Goal: Task Accomplishment & Management: Use online tool/utility

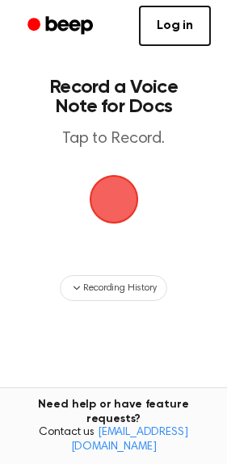
click at [106, 197] on span "button" at bounding box center [113, 199] width 45 height 45
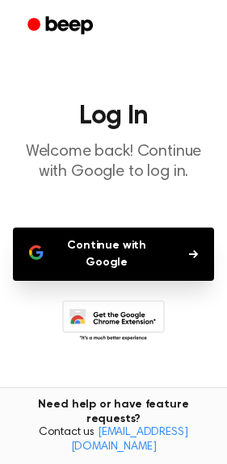
click at [103, 237] on button "Continue with Google" at bounding box center [113, 253] width 201 height 53
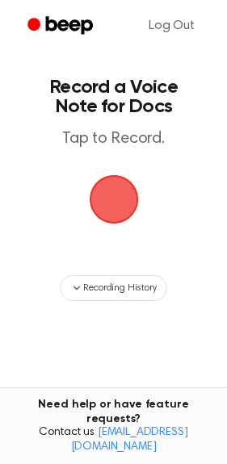
click at [104, 190] on span "button" at bounding box center [113, 199] width 45 height 45
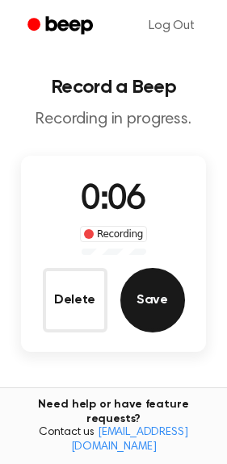
click at [160, 312] on button "Save" at bounding box center [152, 300] width 65 height 65
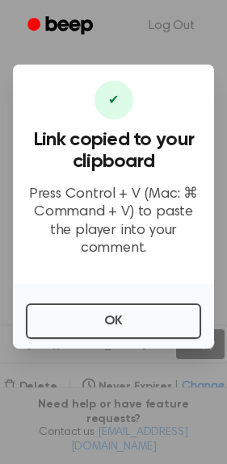
scroll to position [39, 0]
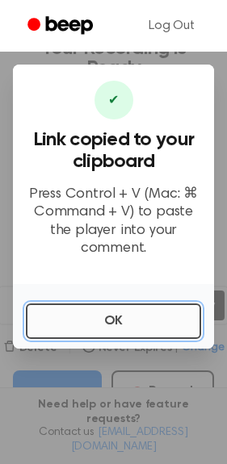
click at [128, 320] on button "OK" at bounding box center [113, 320] width 175 height 35
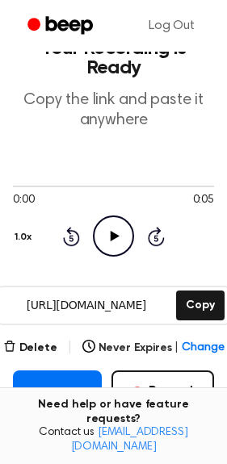
click at [104, 320] on input "https://beep.audio/fObb6Fh" at bounding box center [85, 305] width 173 height 36
click at [144, 325] on main "Your Recording is Ready Copy the link and paste it anywhere 0:00 0:05 1.0x Rewi…" at bounding box center [113, 340] width 227 height 758
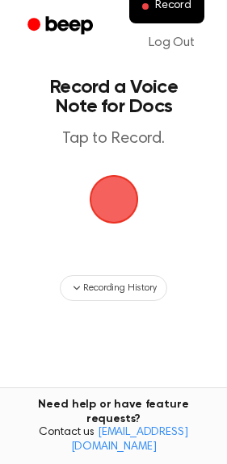
click at [114, 207] on span "button" at bounding box center [114, 199] width 58 height 58
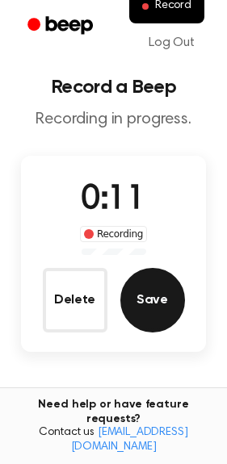
click at [156, 307] on button "Save" at bounding box center [152, 300] width 65 height 65
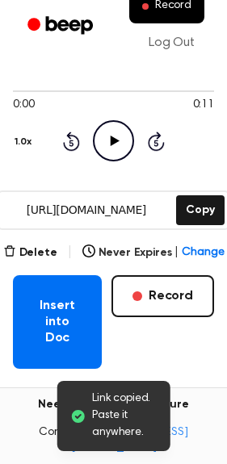
scroll to position [139, 0]
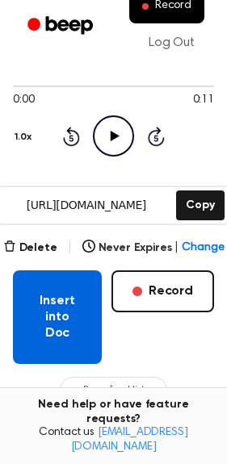
click at [57, 326] on button "Insert into Doc" at bounding box center [57, 317] width 89 height 94
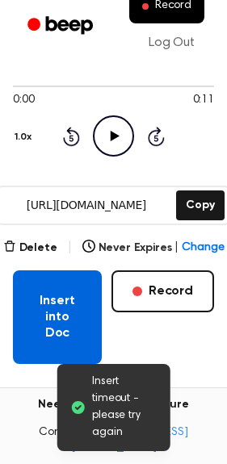
click at [65, 328] on button "Insert into Doc" at bounding box center [57, 317] width 89 height 94
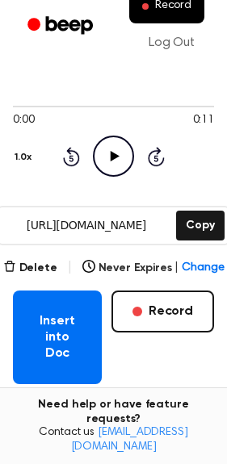
scroll to position [115, 0]
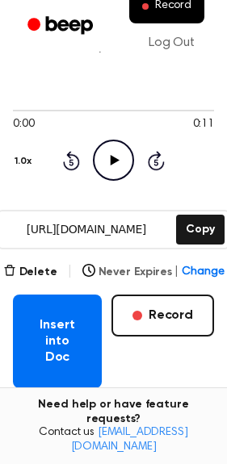
click at [212, 271] on span "Change" at bounding box center [202, 272] width 42 height 17
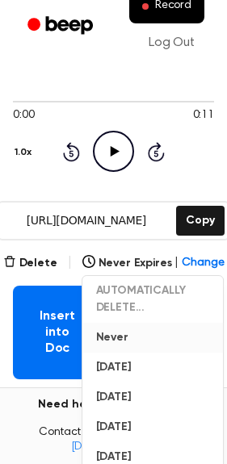
scroll to position [118, 0]
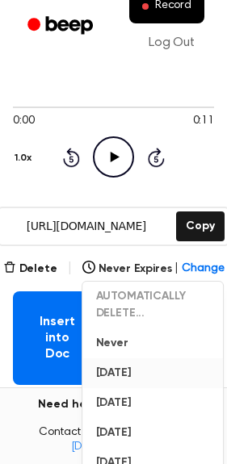
click at [141, 369] on button "[DATE]" at bounding box center [153, 373] width 140 height 30
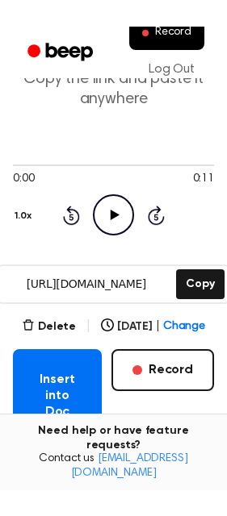
scroll to position [77, 0]
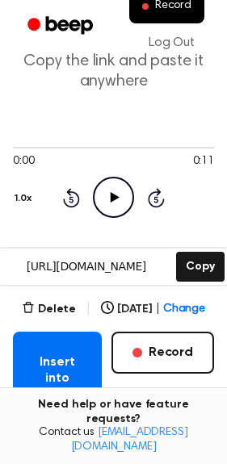
drag, startPoint x: 160, startPoint y: 264, endPoint x: 124, endPoint y: 288, distance: 43.6
click at [17, 288] on main "Your Recording is Ready Copy the link and paste it anywhere 0:00 0:11 1.0x Rewi…" at bounding box center [113, 302] width 227 height 758
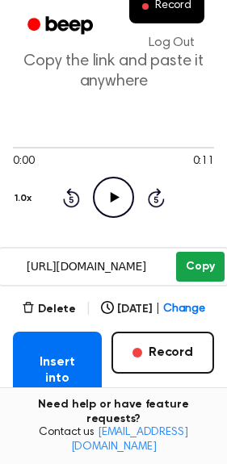
click at [204, 269] on button "Copy" at bounding box center [200, 267] width 48 height 30
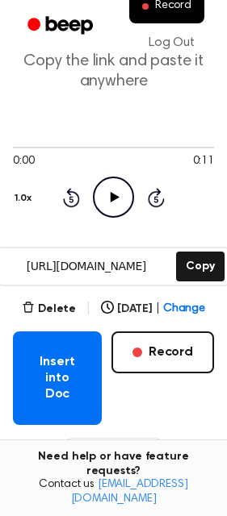
click at [108, 201] on icon "Play Audio" at bounding box center [113, 197] width 41 height 41
click at [121, 202] on icon "Pause Audio" at bounding box center [113, 197] width 41 height 41
click at [52, 305] on button "Delete" at bounding box center [49, 309] width 54 height 17
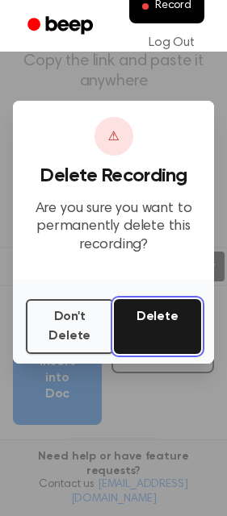
click at [169, 321] on button "Delete" at bounding box center [158, 326] width 88 height 55
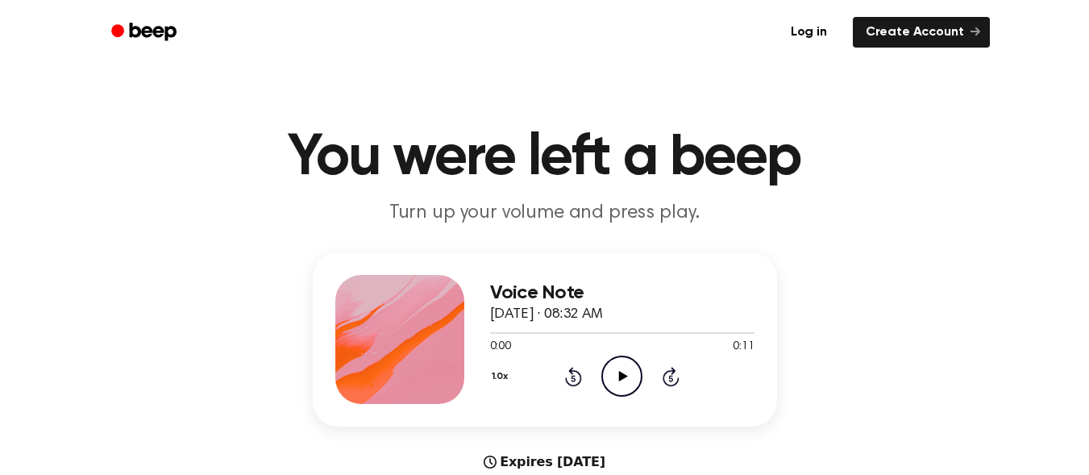
click at [619, 381] on icon "Play Audio" at bounding box center [622, 376] width 41 height 41
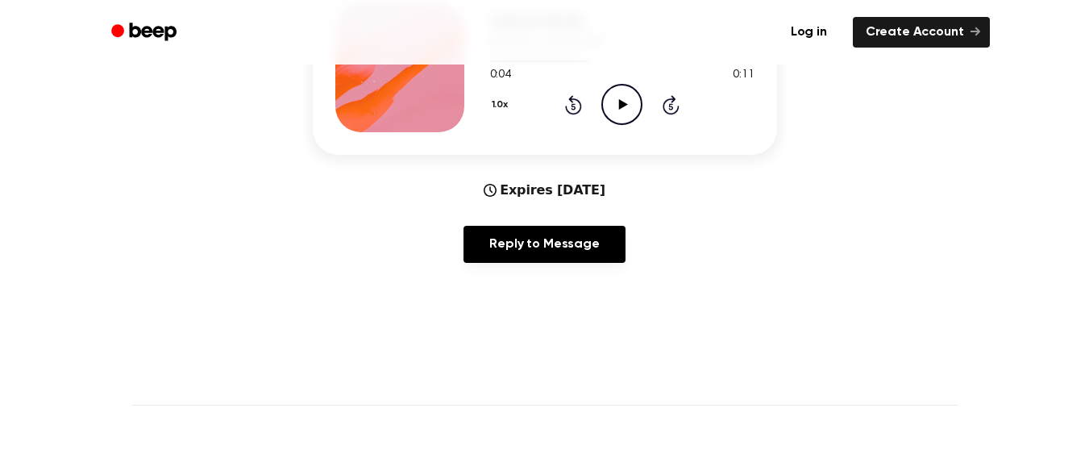
scroll to position [273, 0]
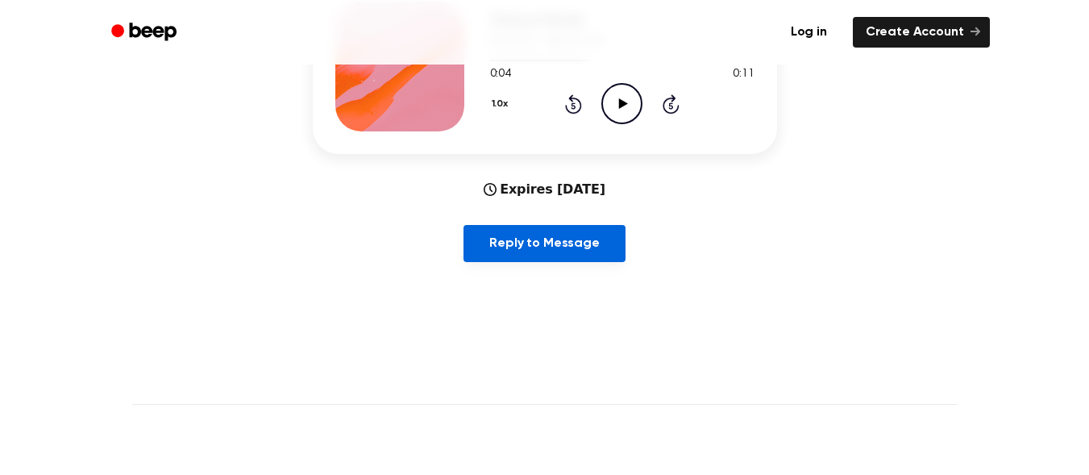
click at [559, 250] on link "Reply to Message" at bounding box center [544, 243] width 161 height 37
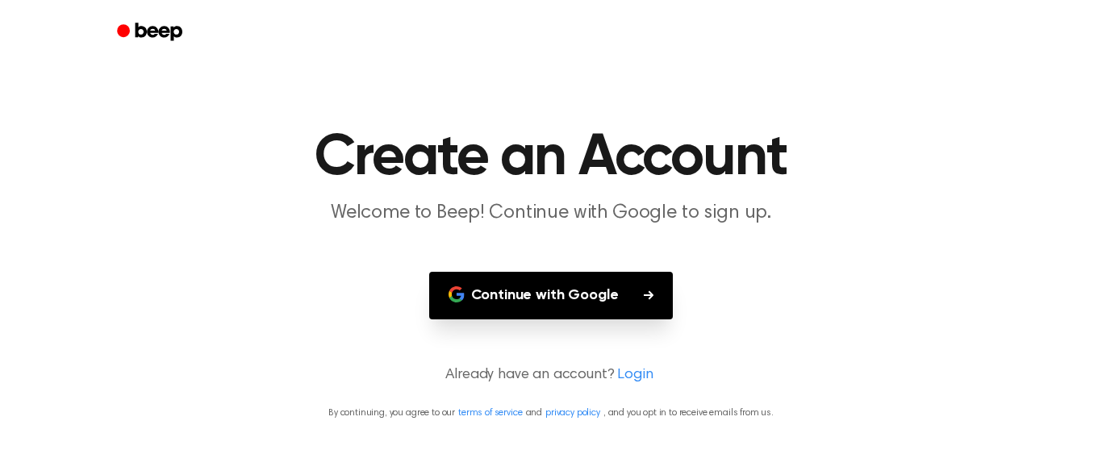
click at [570, 281] on button "Continue with Google" at bounding box center [551, 296] width 244 height 48
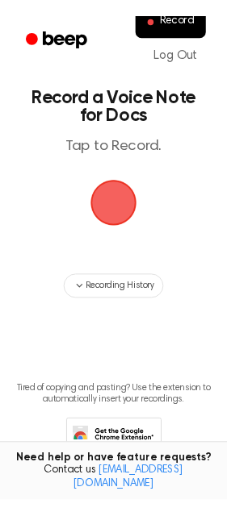
scroll to position [53, 0]
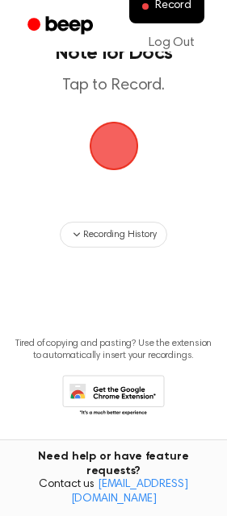
click at [119, 156] on span "button" at bounding box center [113, 145] width 45 height 45
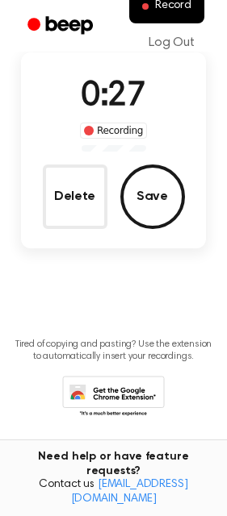
scroll to position [0, 0]
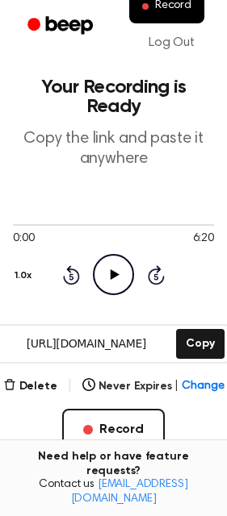
click at [112, 281] on icon "Play Audio" at bounding box center [113, 274] width 41 height 41
click at [121, 279] on icon "Pause Audio" at bounding box center [113, 274] width 41 height 41
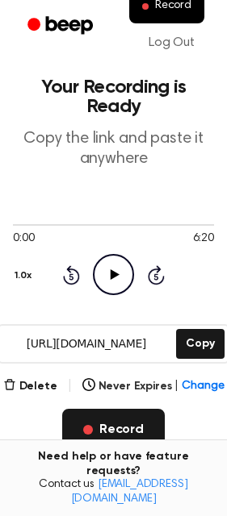
click at [113, 422] on button "Record" at bounding box center [113, 430] width 102 height 42
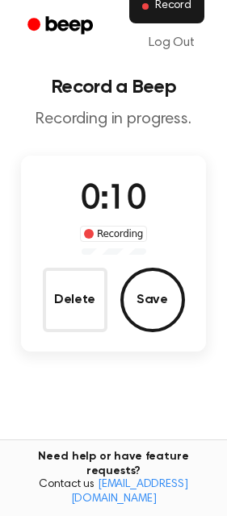
click at [177, 10] on span "Record" at bounding box center [173, 6] width 36 height 15
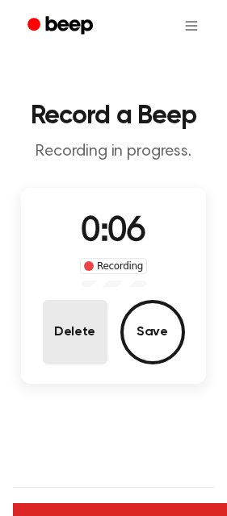
click at [68, 341] on button "Delete" at bounding box center [75, 332] width 65 height 65
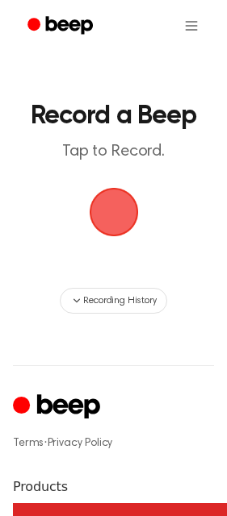
click at [121, 212] on span "button" at bounding box center [113, 212] width 45 height 45
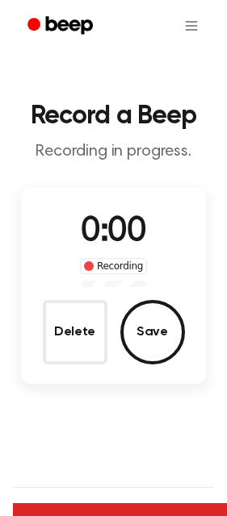
click at [105, 297] on div "0:00 Recording Delete Save" at bounding box center [113, 285] width 184 height 157
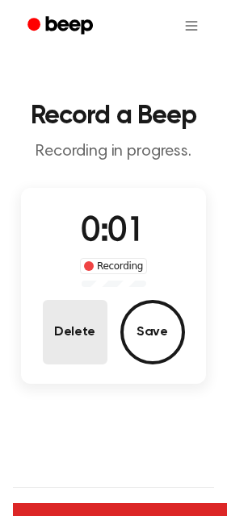
click at [101, 326] on button "Delete" at bounding box center [75, 332] width 65 height 65
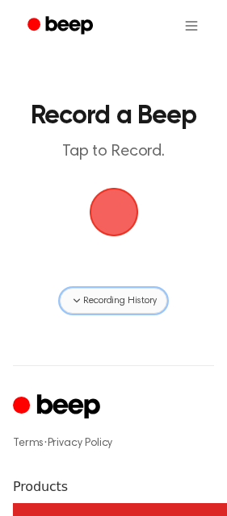
click at [120, 303] on span "Recording History" at bounding box center [119, 301] width 73 height 15
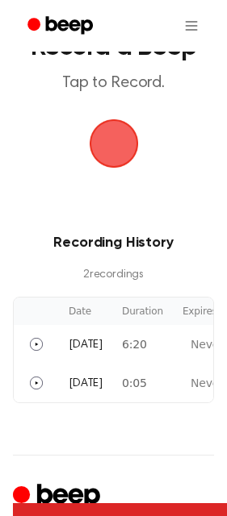
scroll to position [0, 164]
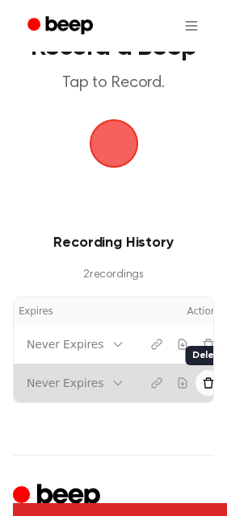
click at [195, 373] on button "Delete recording" at bounding box center [208, 383] width 26 height 26
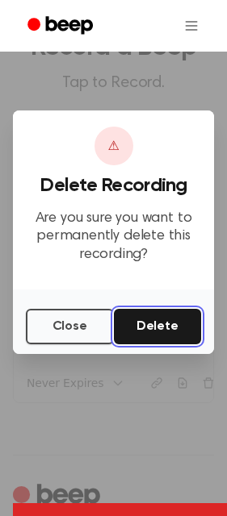
click at [152, 322] on button "Delete" at bounding box center [158, 326] width 88 height 35
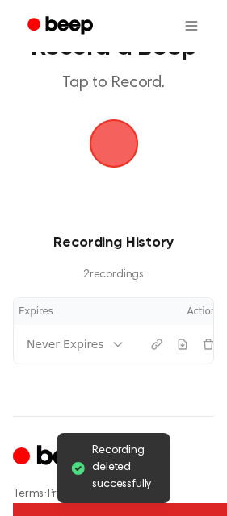
click at [121, 144] on span "button" at bounding box center [113, 143] width 49 height 49
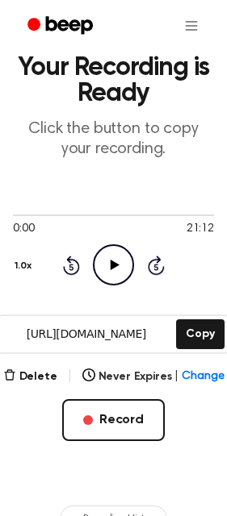
scroll to position [47, 0]
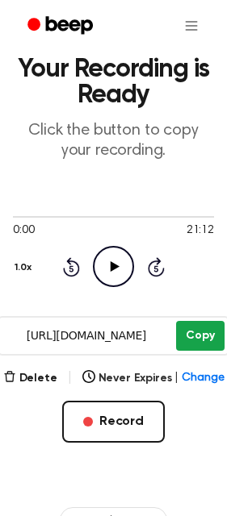
click at [185, 335] on button "Copy" at bounding box center [200, 336] width 48 height 30
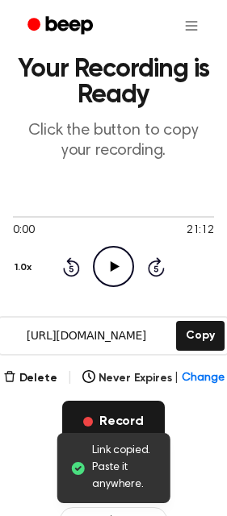
click at [130, 413] on button "Record" at bounding box center [113, 422] width 102 height 42
